Goal: Transaction & Acquisition: Purchase product/service

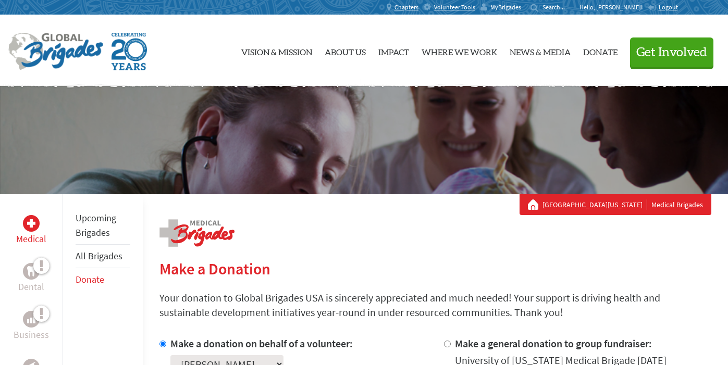
click at [521, 5] on span "MyBrigades" at bounding box center [505, 7] width 31 height 8
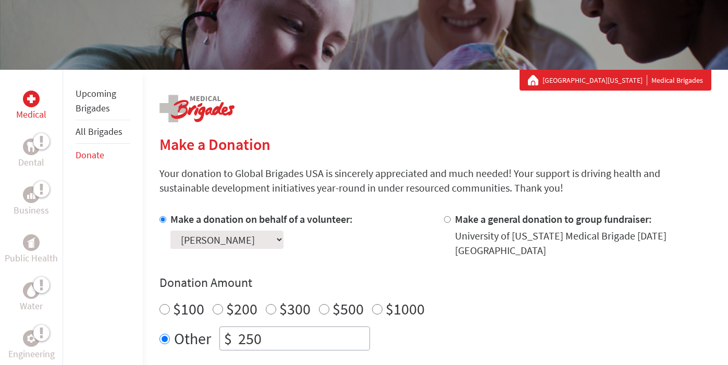
scroll to position [124, 0]
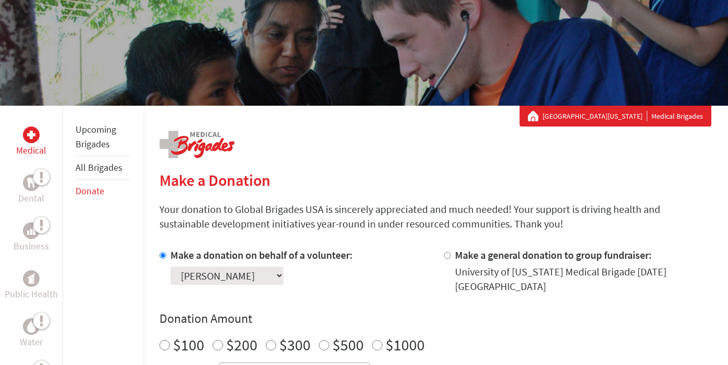
scroll to position [131, 0]
